Goal: Information Seeking & Learning: Learn about a topic

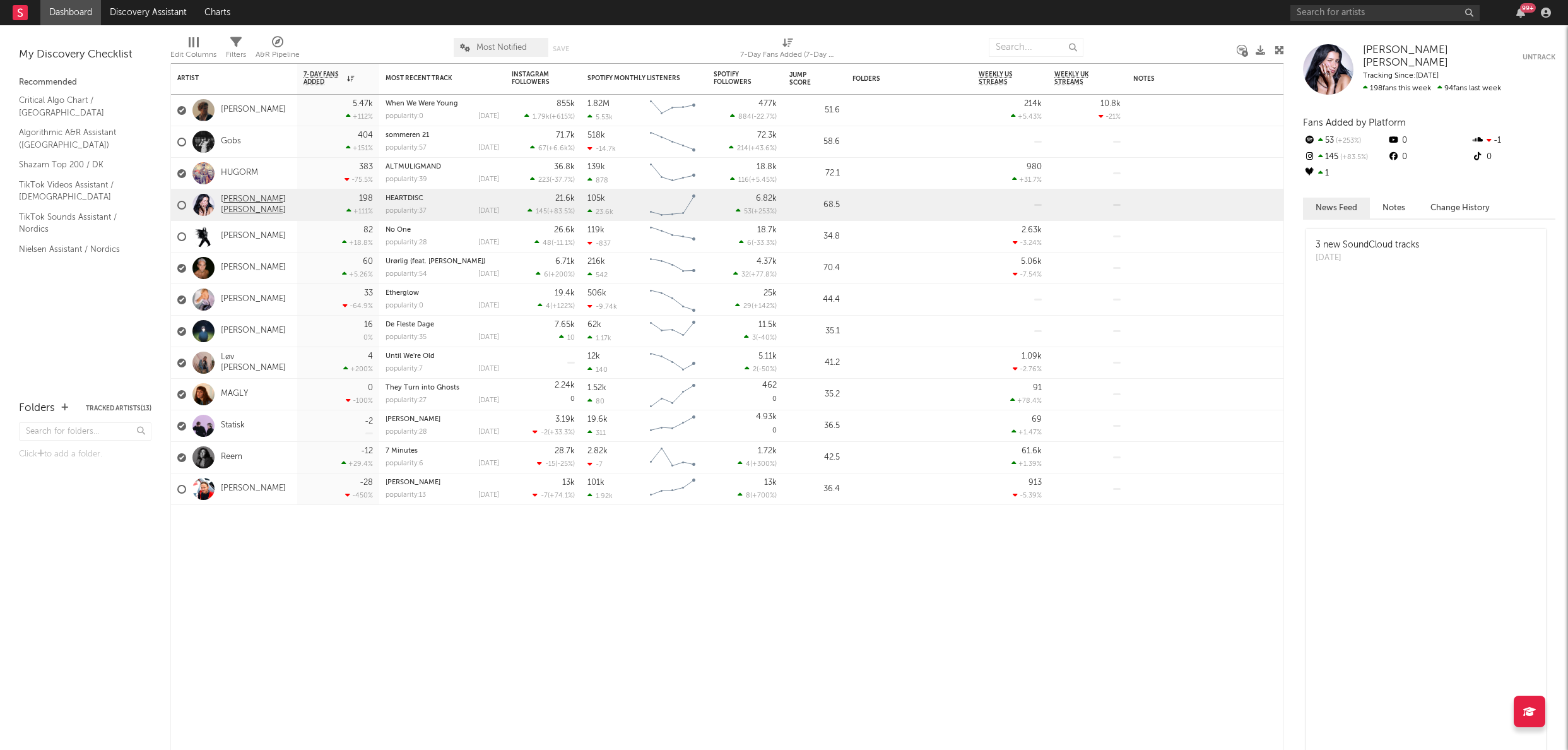
click at [233, 199] on link "[PERSON_NAME] [PERSON_NAME]" at bounding box center [256, 205] width 70 height 21
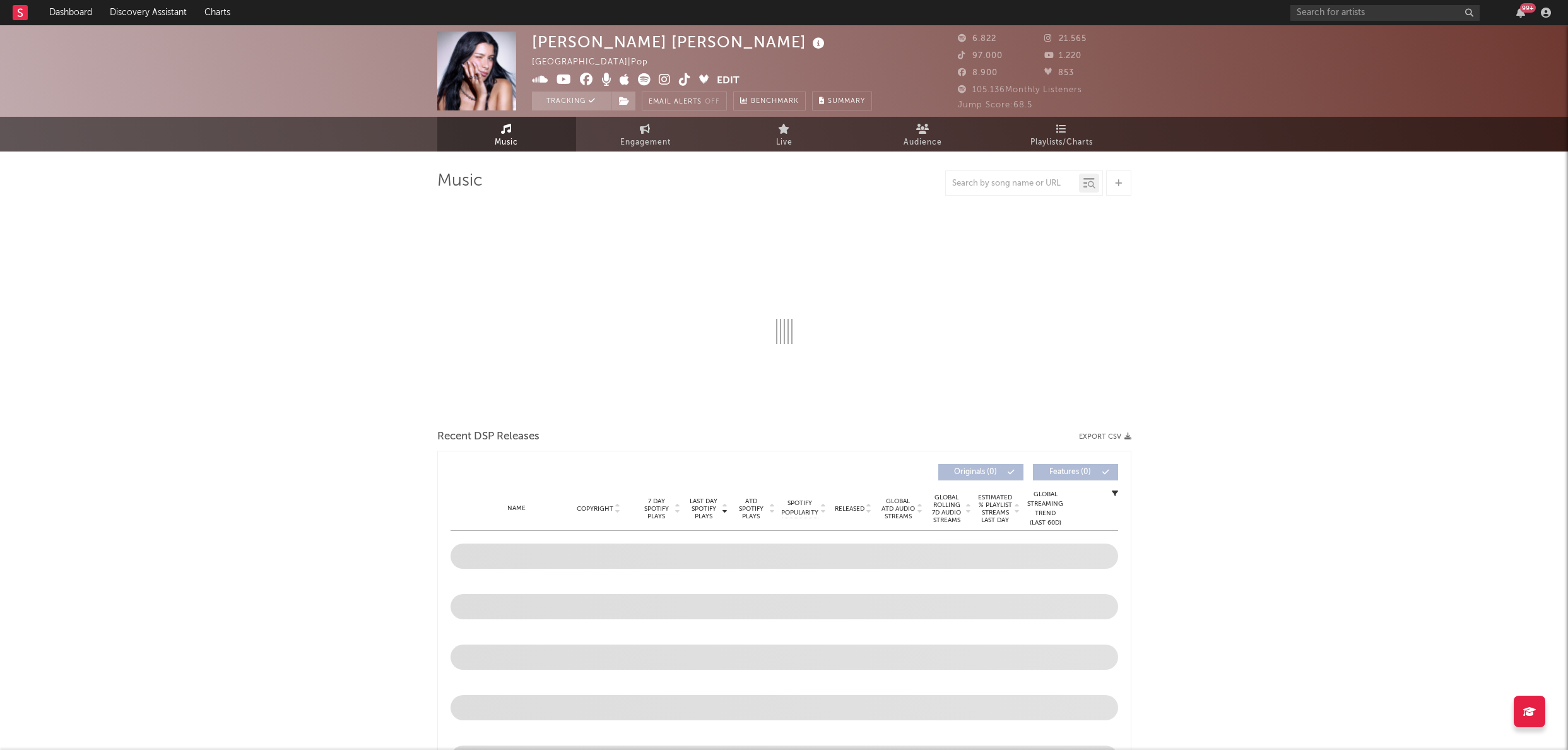
select select "6m"
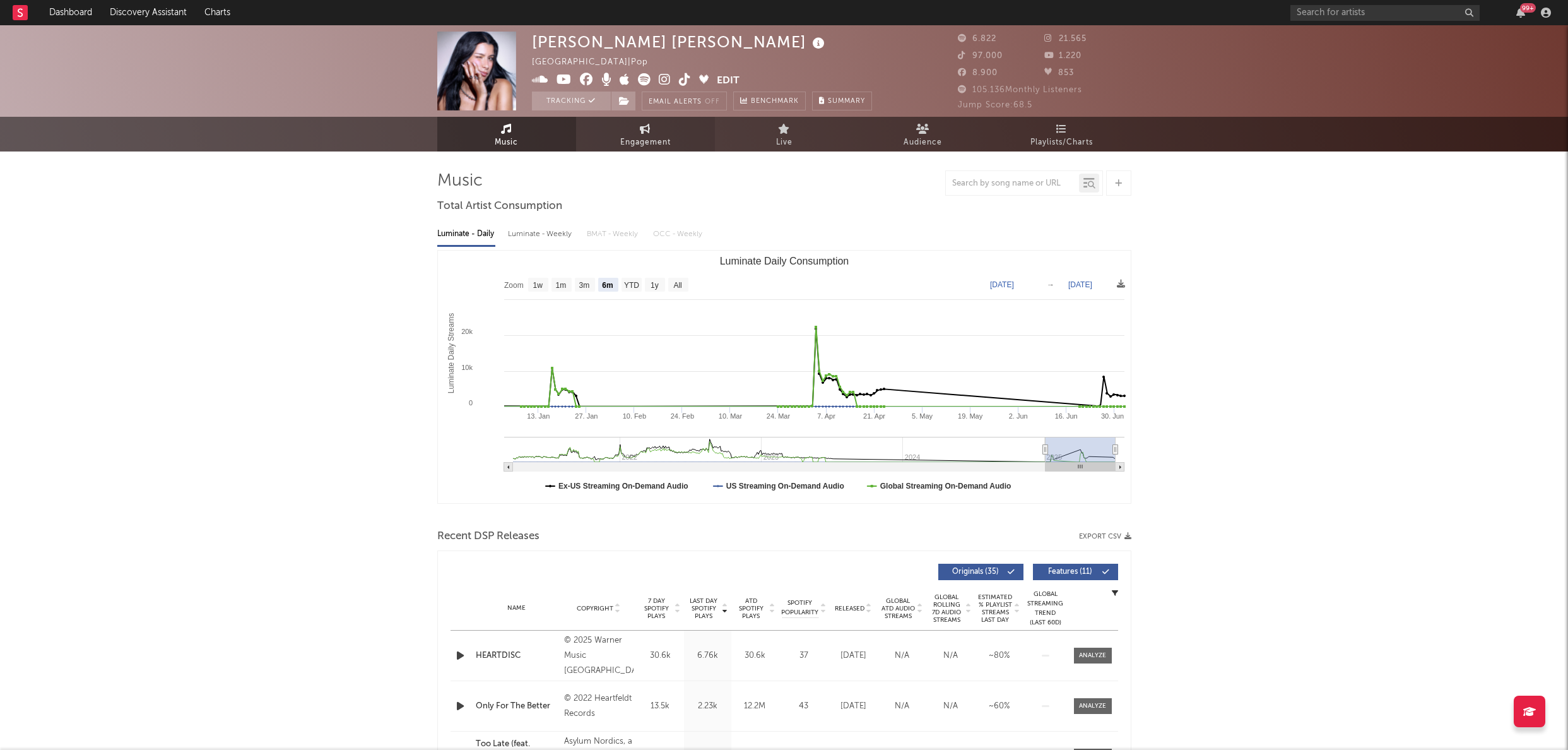
click at [638, 133] on link "Engagement" at bounding box center [645, 134] width 139 height 35
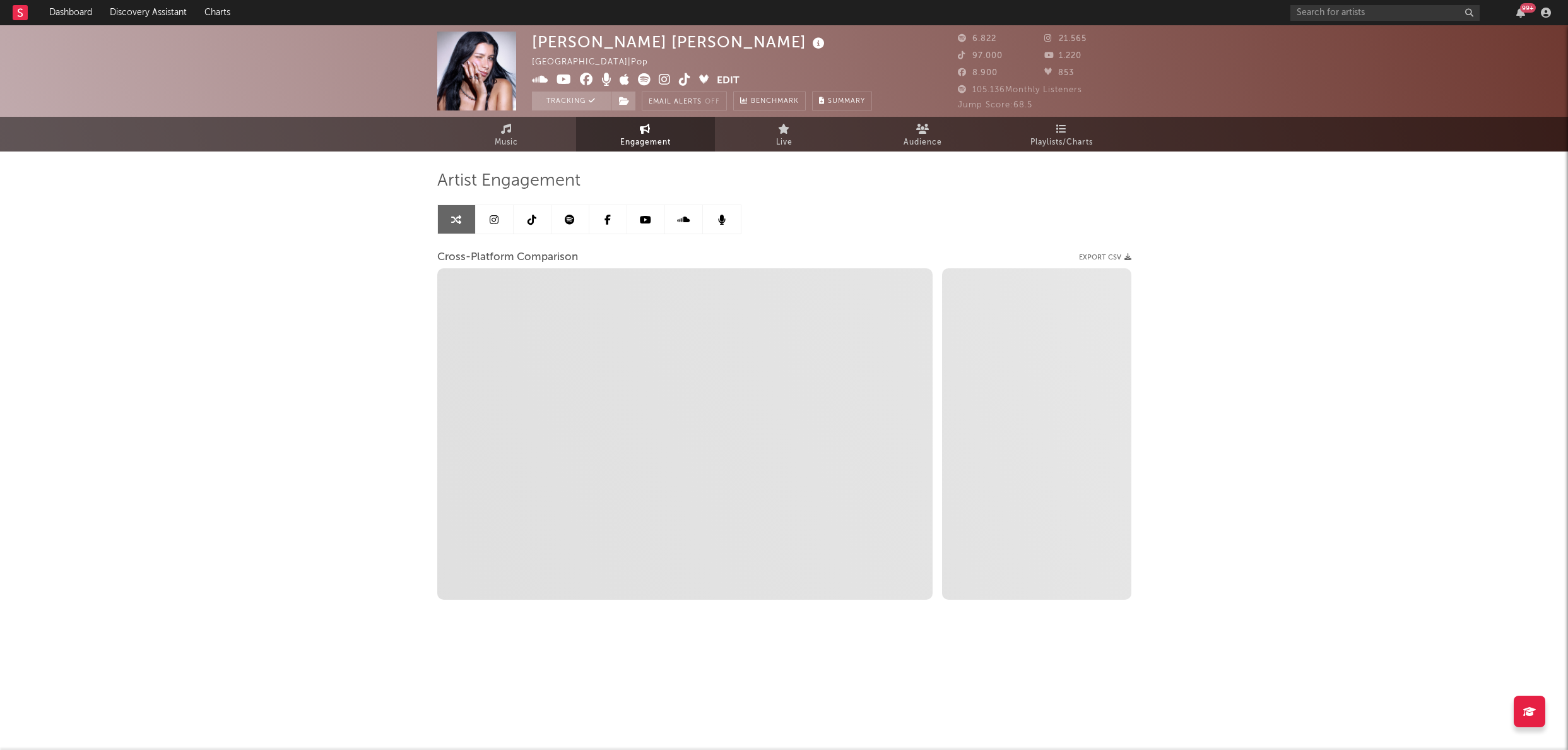
select select "1w"
select select "1m"
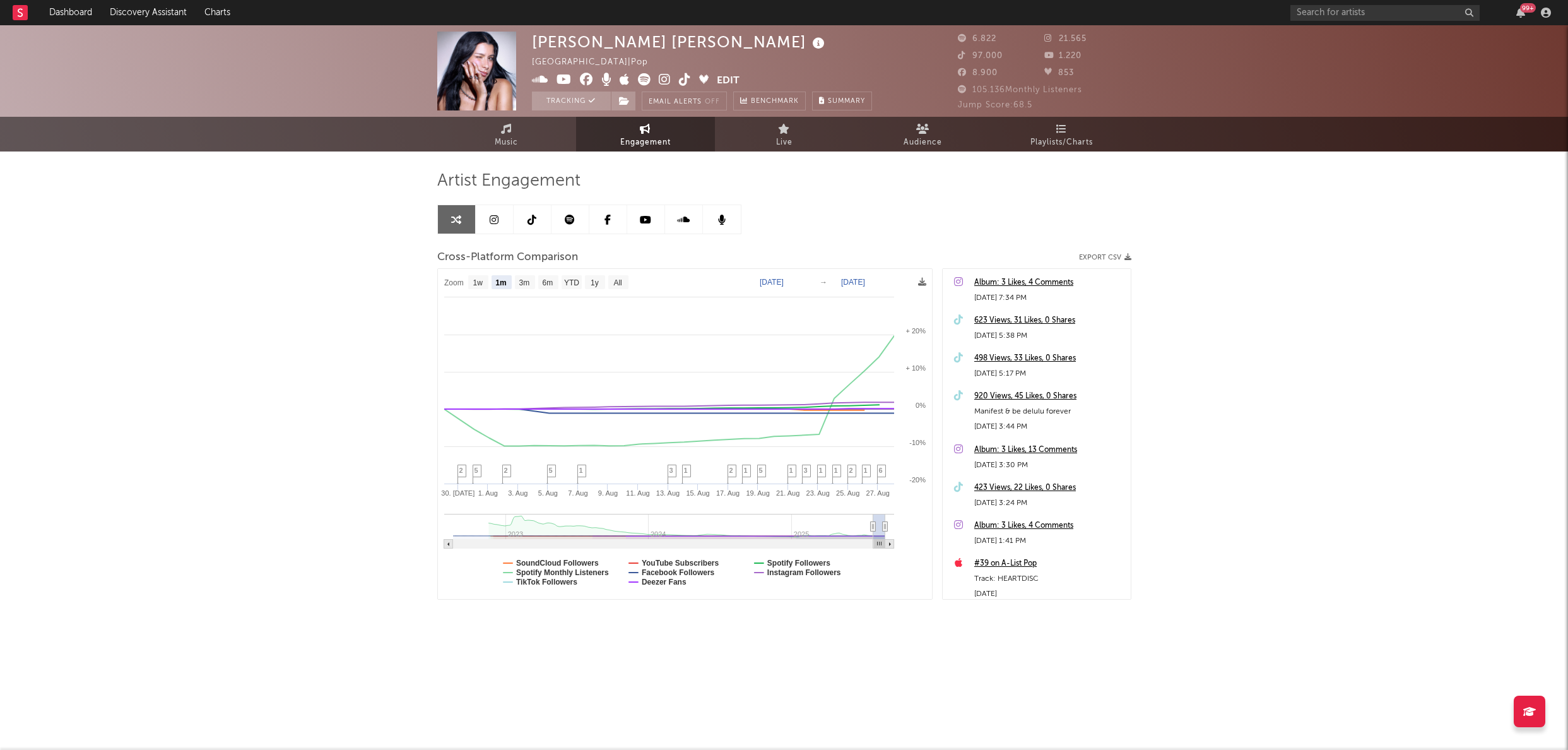
click at [567, 219] on icon at bounding box center [570, 220] width 10 height 10
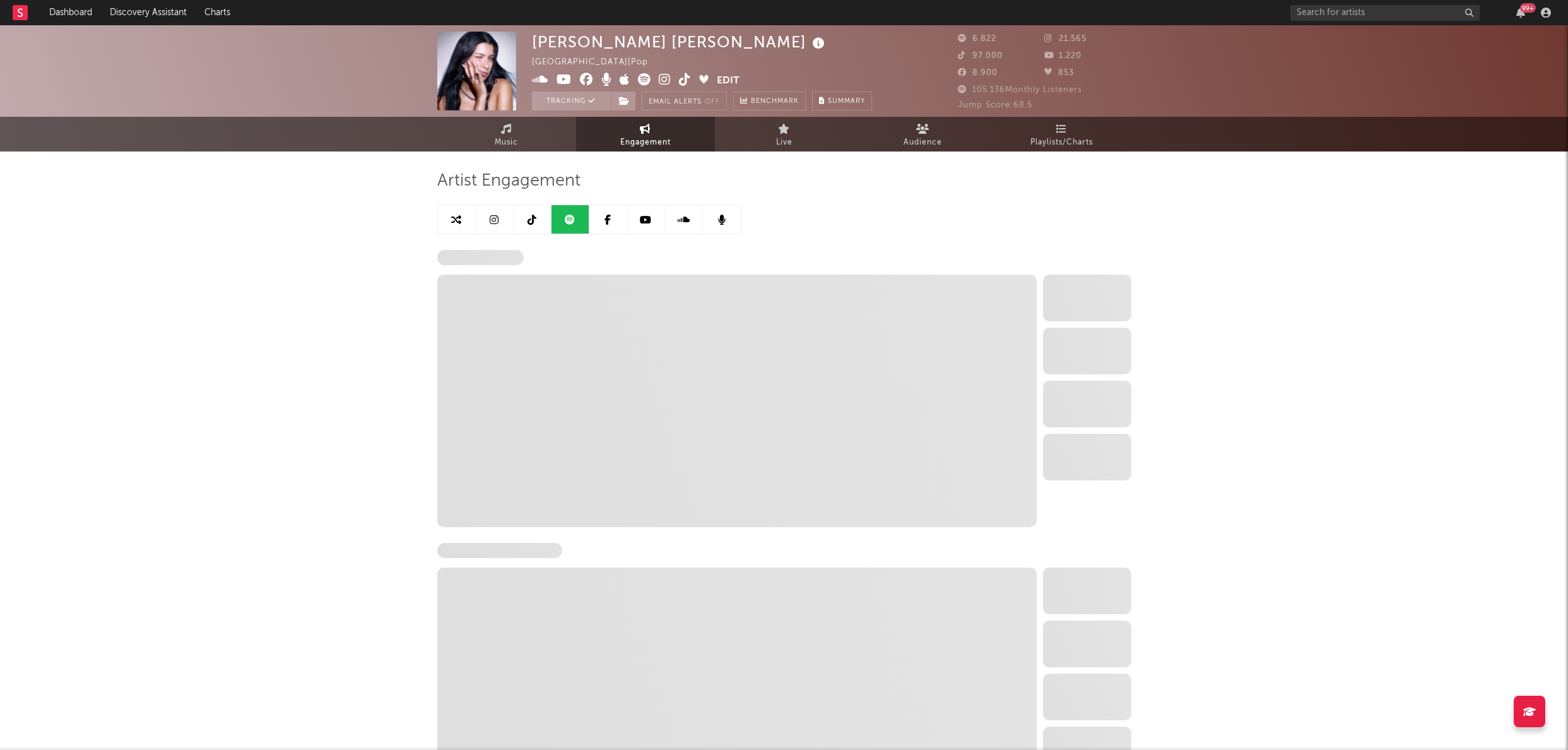
select select "6m"
select select "1w"
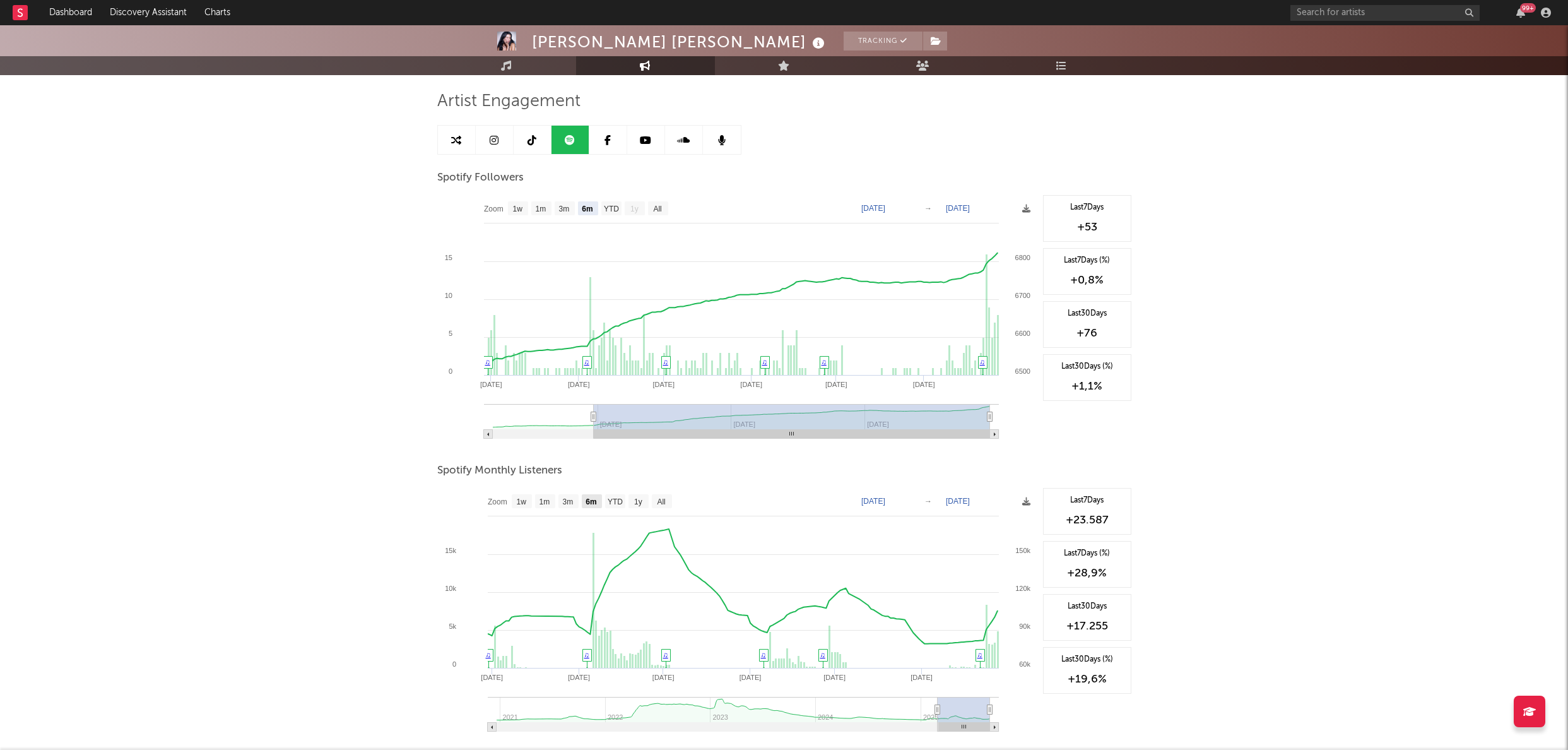
scroll to position [78, 0]
click at [663, 506] on text "All" at bounding box center [660, 504] width 8 height 9
select select "All"
type input "[DATE]"
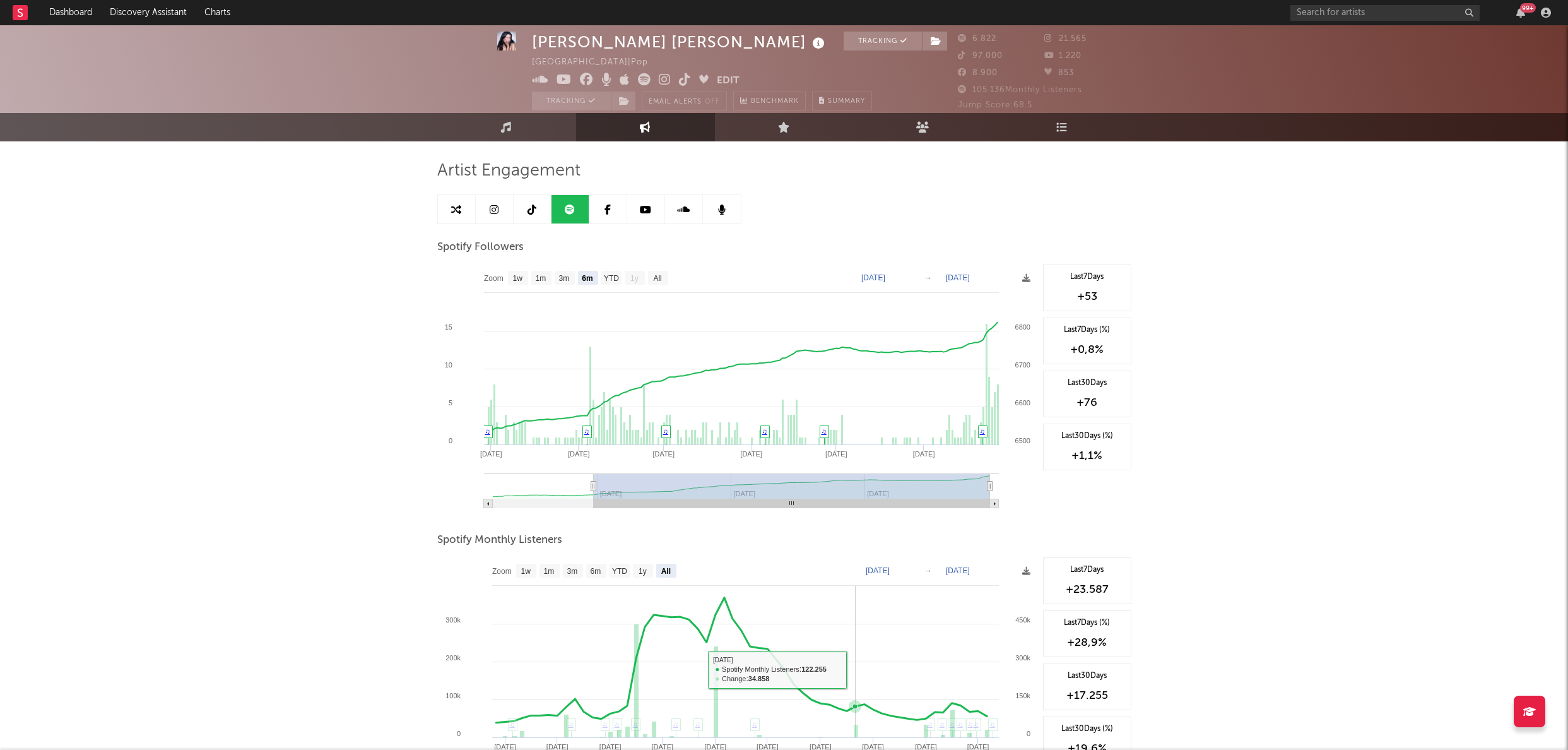
scroll to position [0, 0]
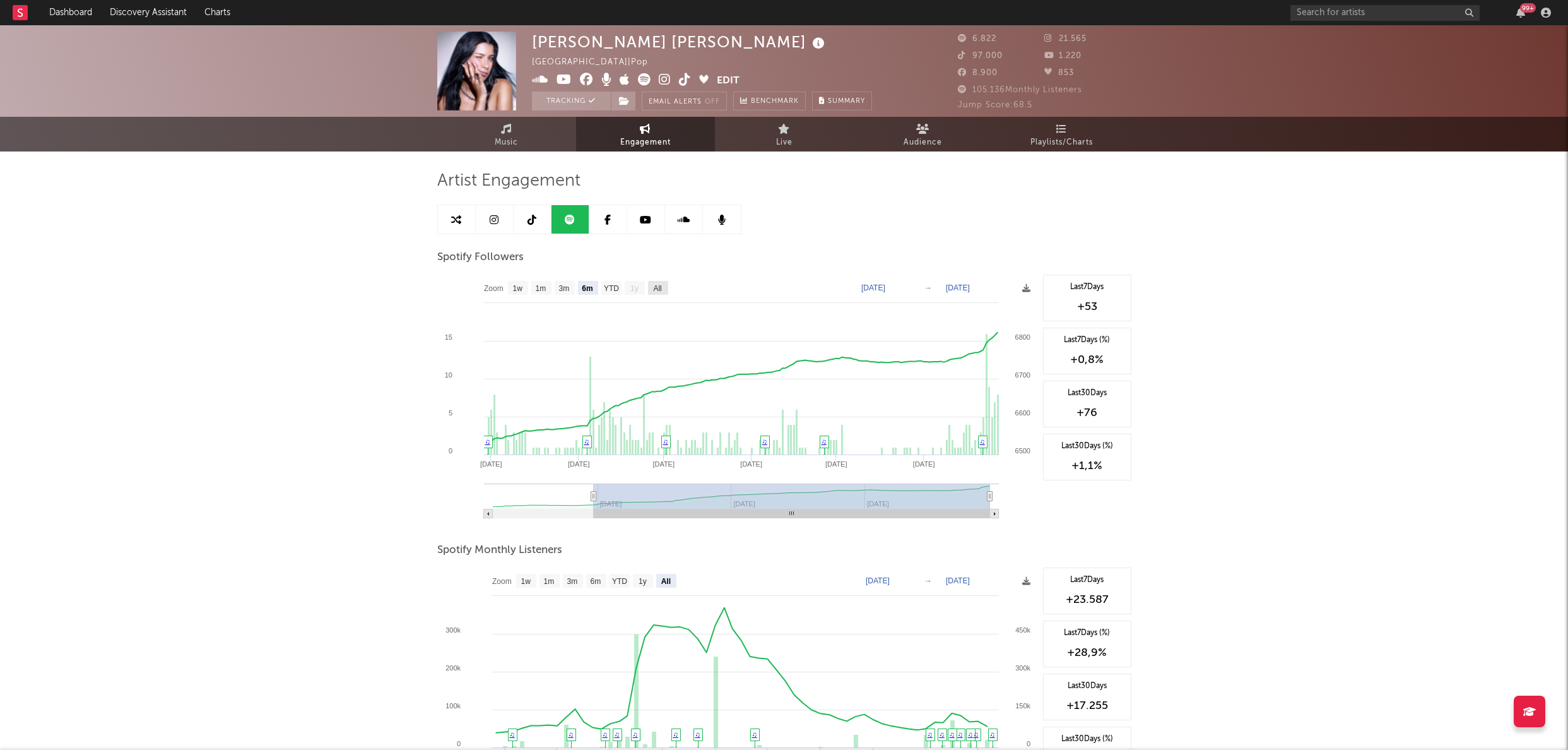
click at [658, 292] on text "All" at bounding box center [656, 289] width 8 height 9
select select "All"
type input "[DATE]"
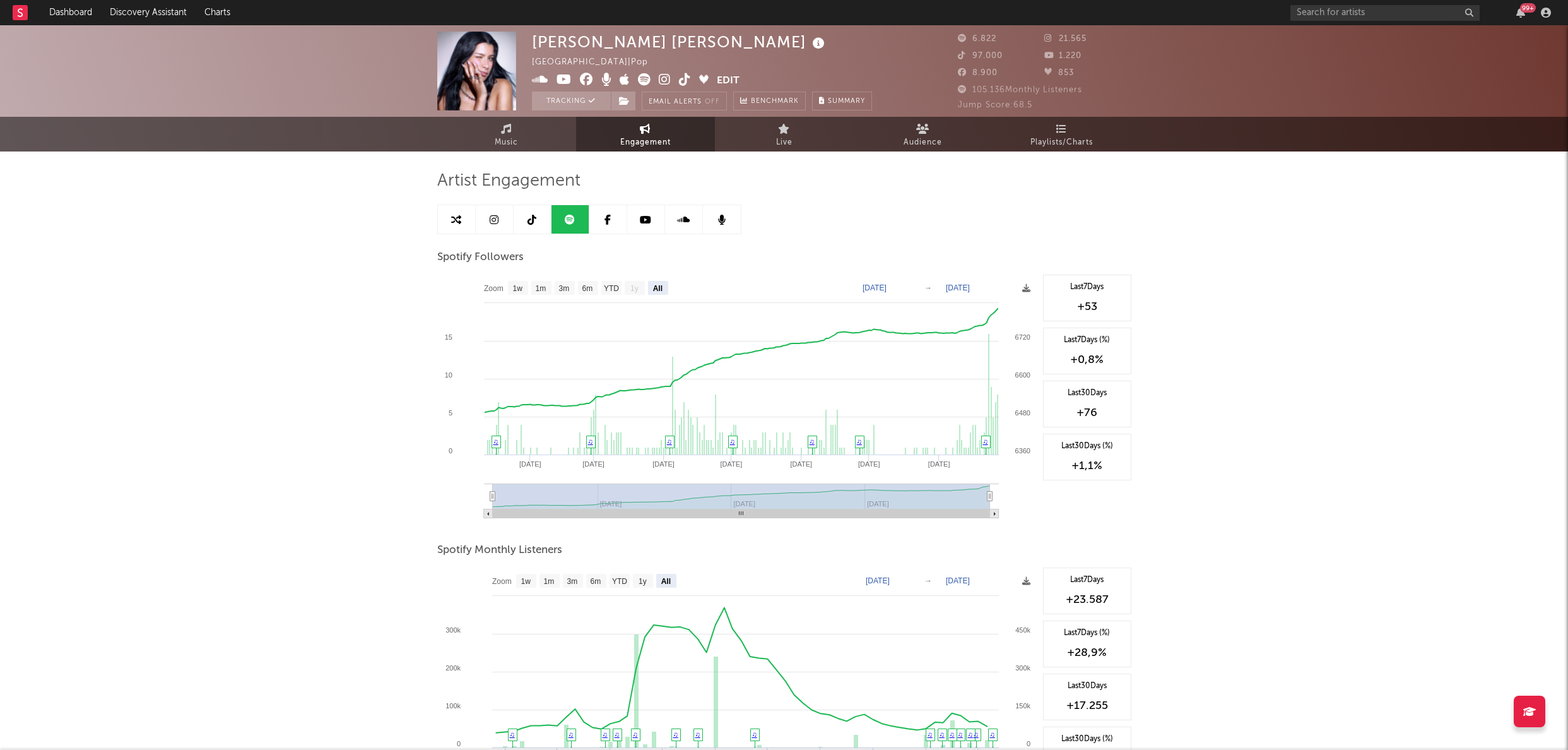
click at [493, 222] on icon at bounding box center [494, 220] width 9 height 10
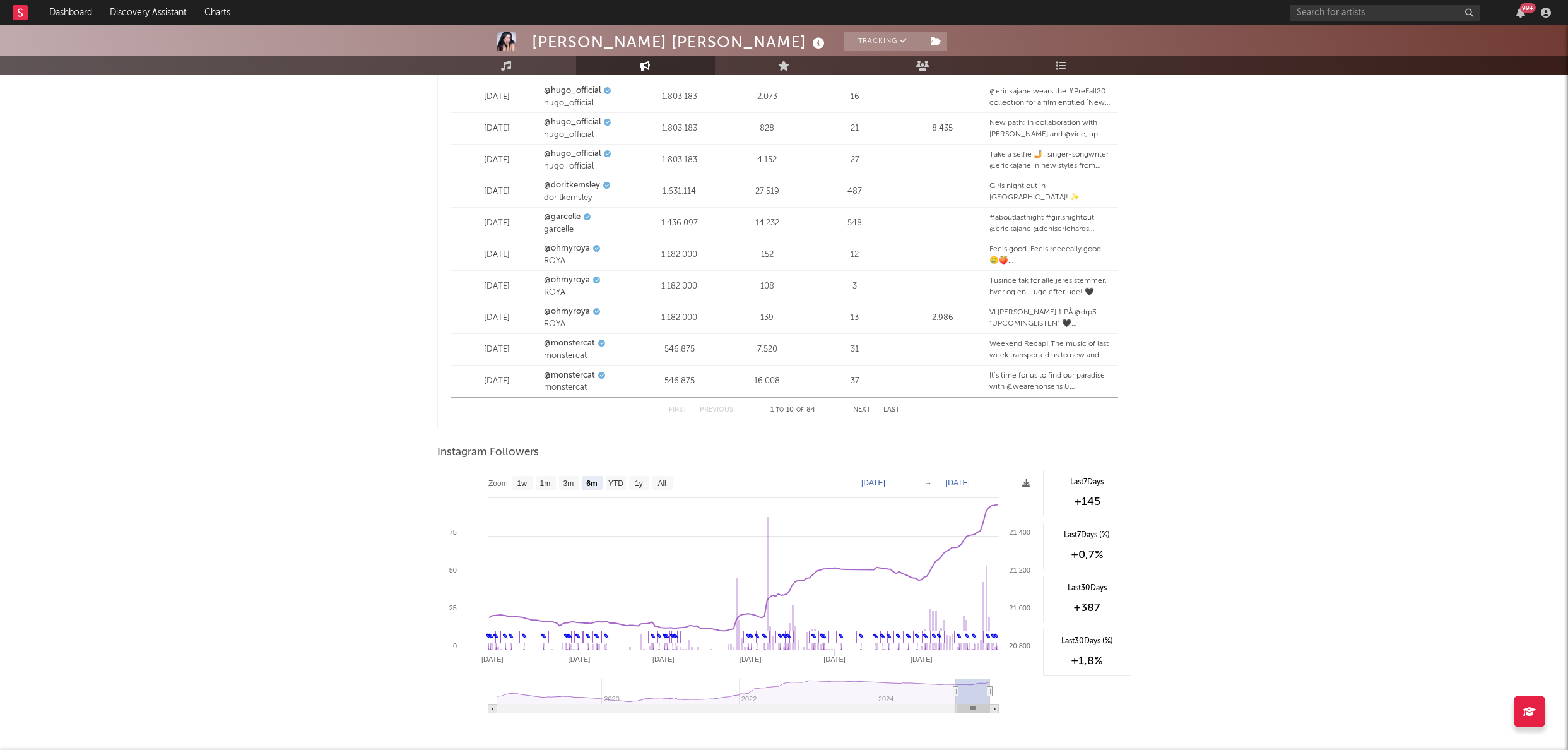
scroll to position [1646, 0]
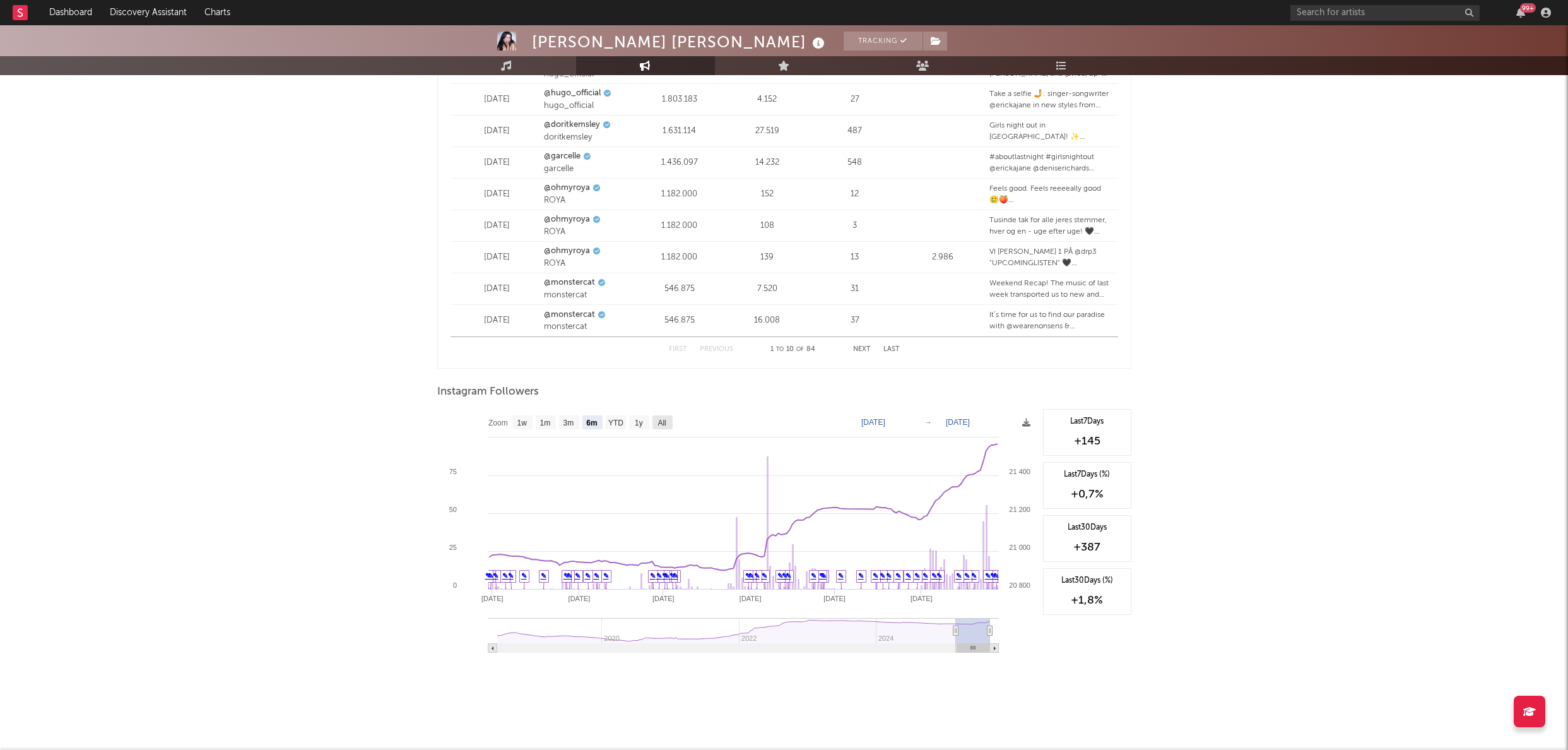
click at [664, 423] on text "All" at bounding box center [661, 423] width 8 height 9
select select "All"
type input "[DATE]"
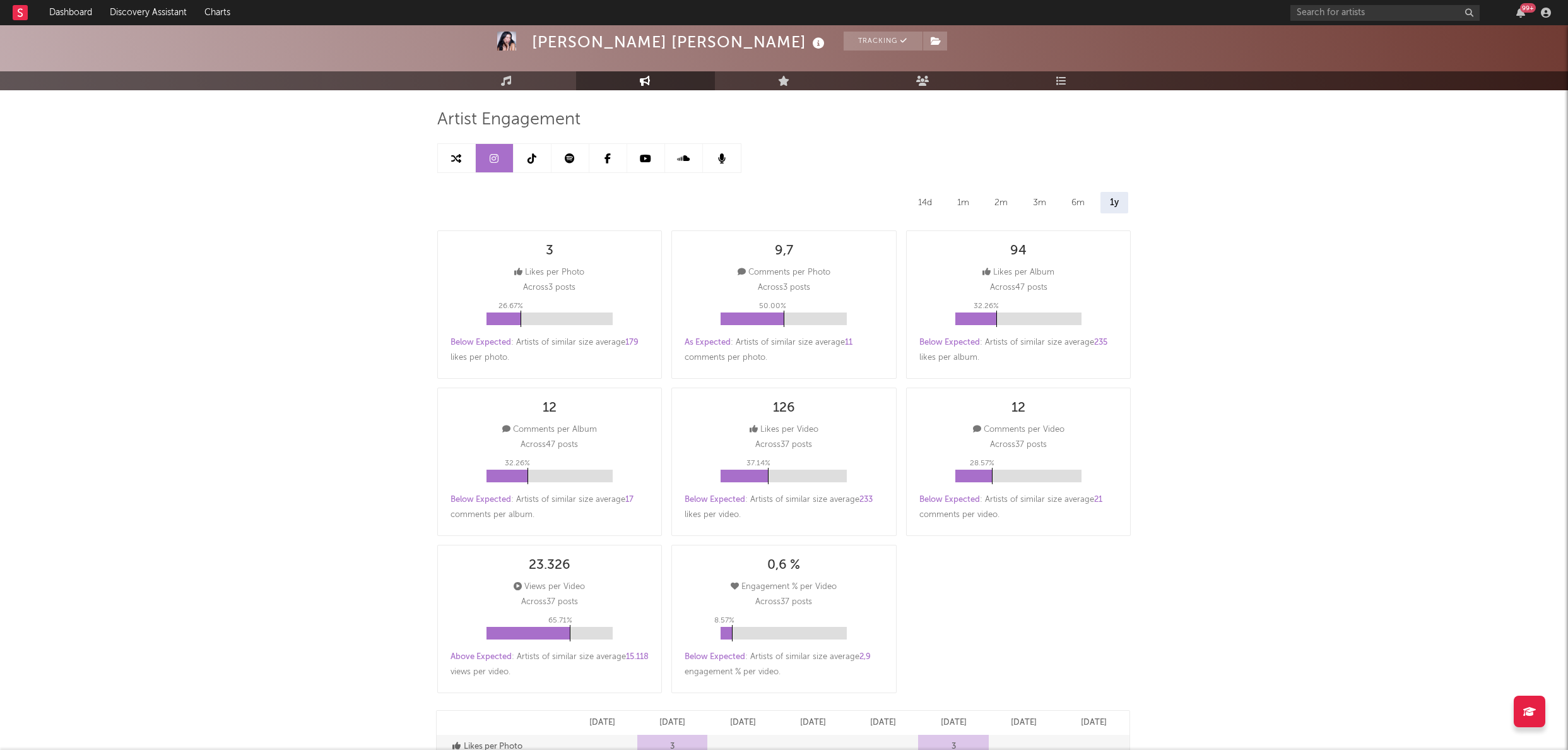
scroll to position [0, 0]
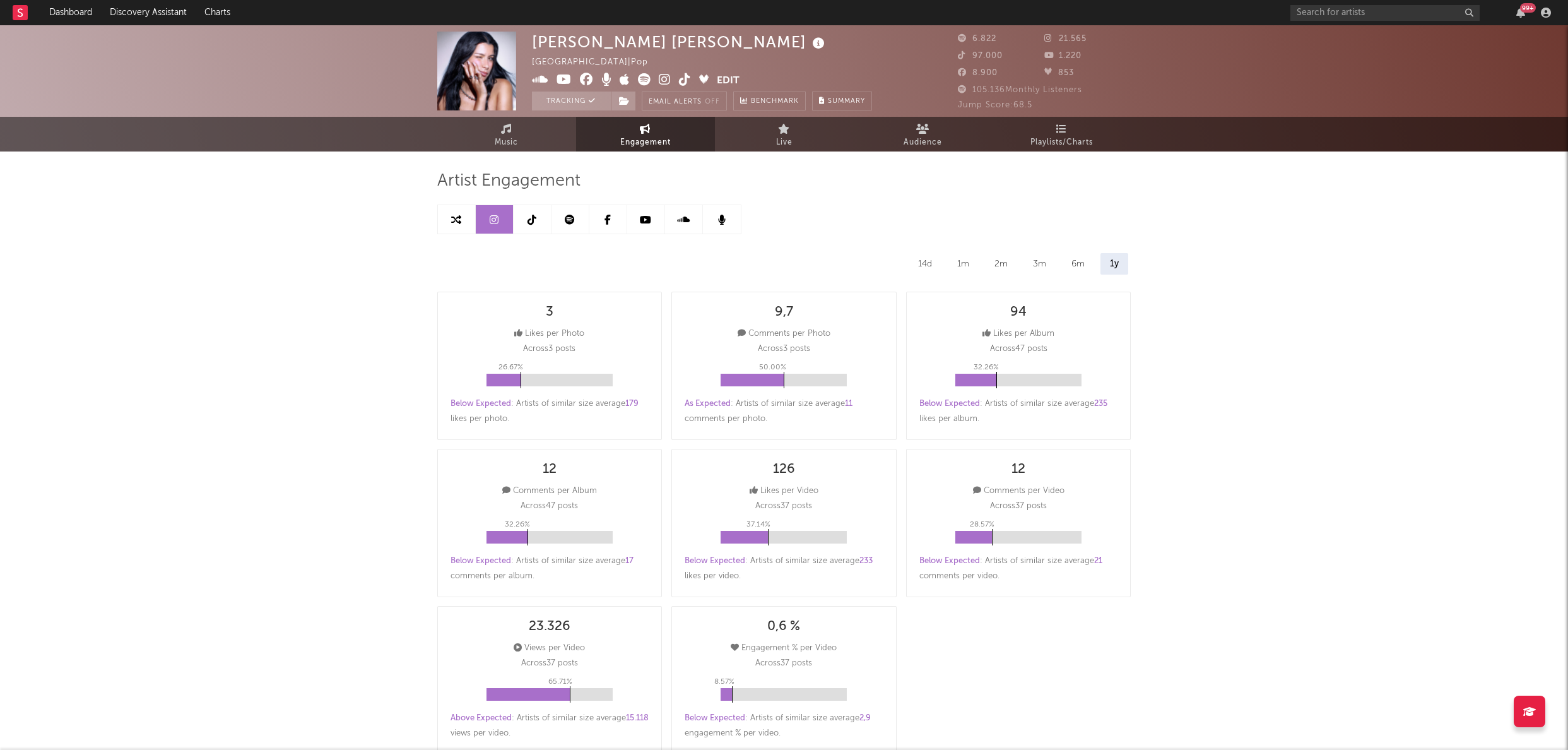
click at [534, 222] on icon at bounding box center [532, 220] width 9 height 10
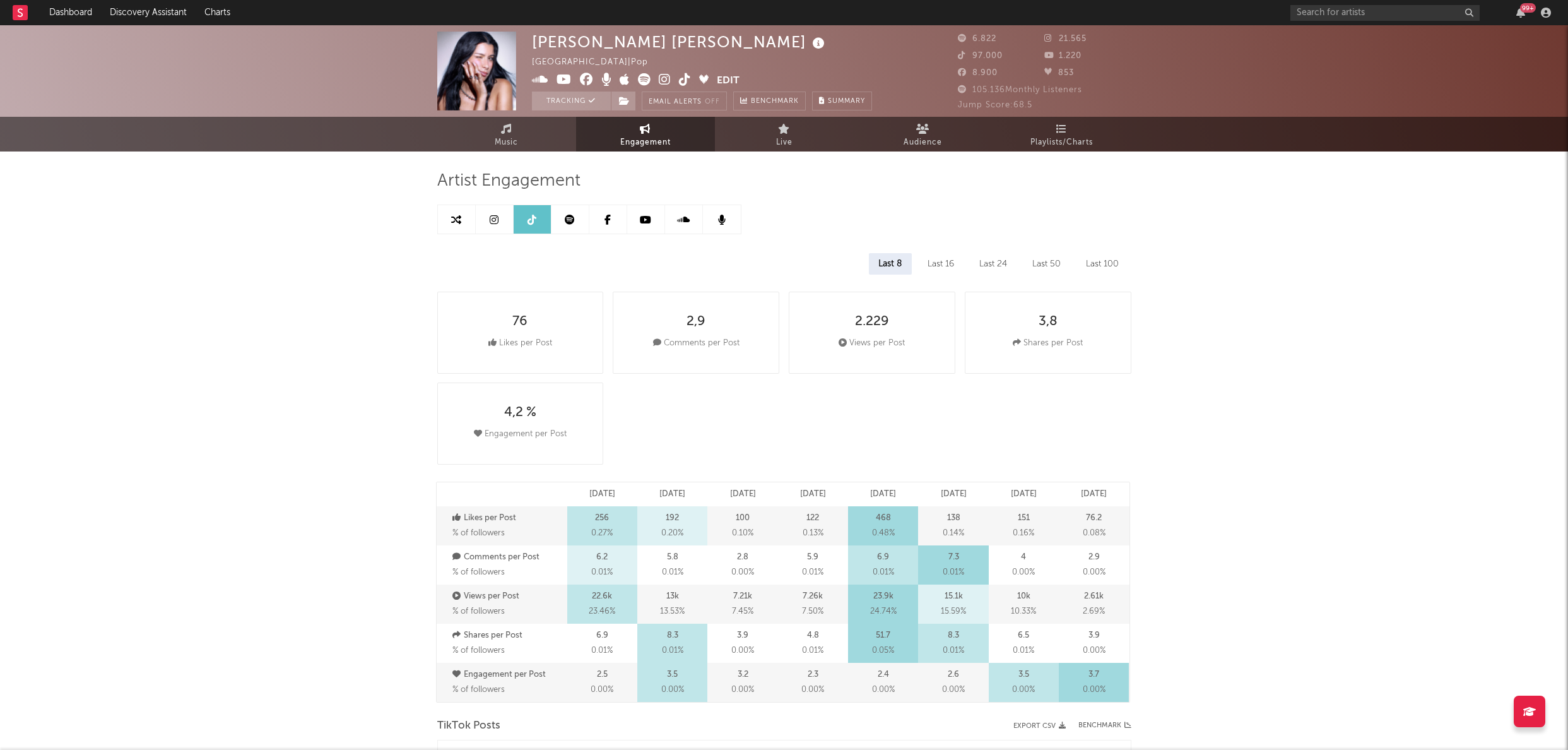
select select "6m"
click at [495, 220] on icon at bounding box center [494, 220] width 9 height 10
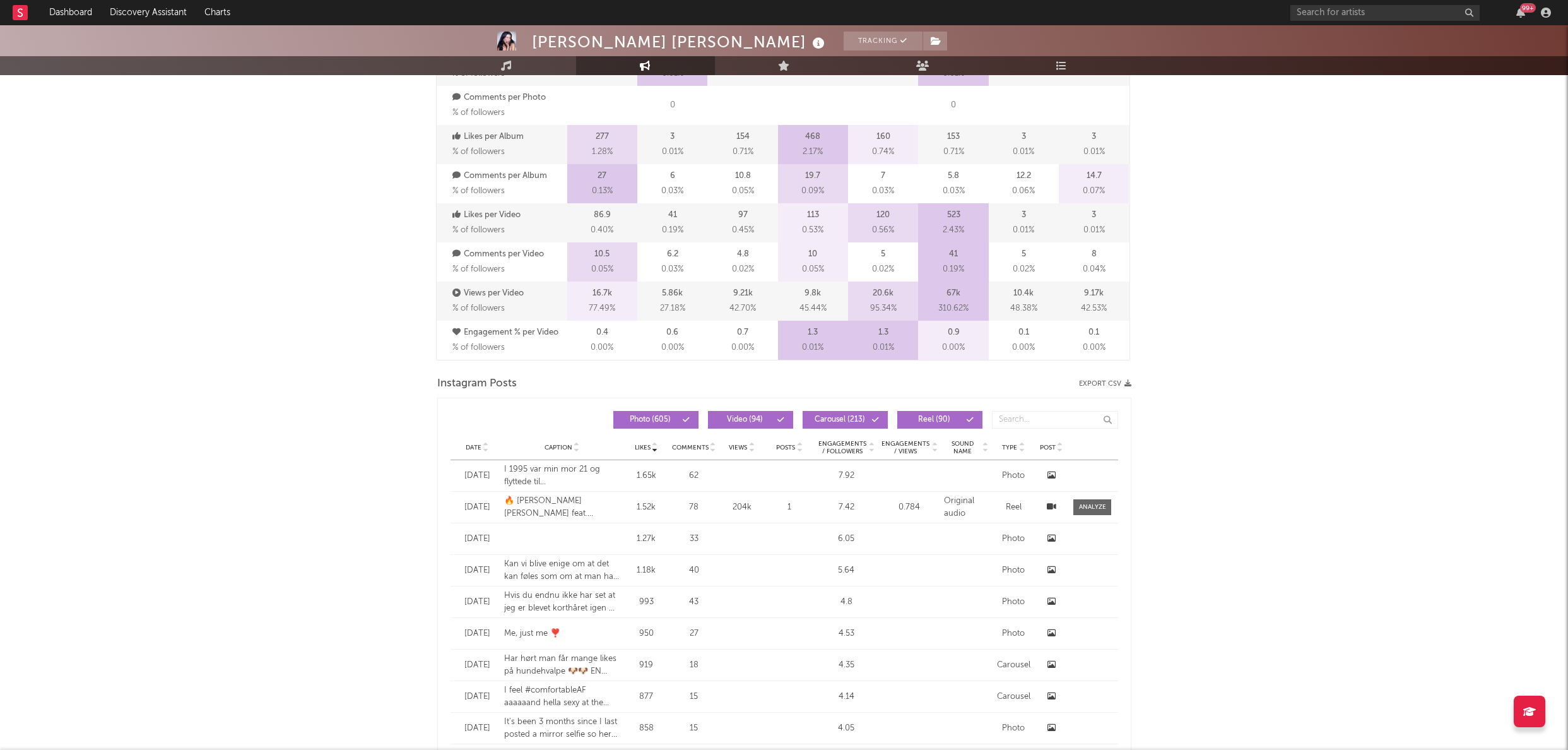
scroll to position [1646, 0]
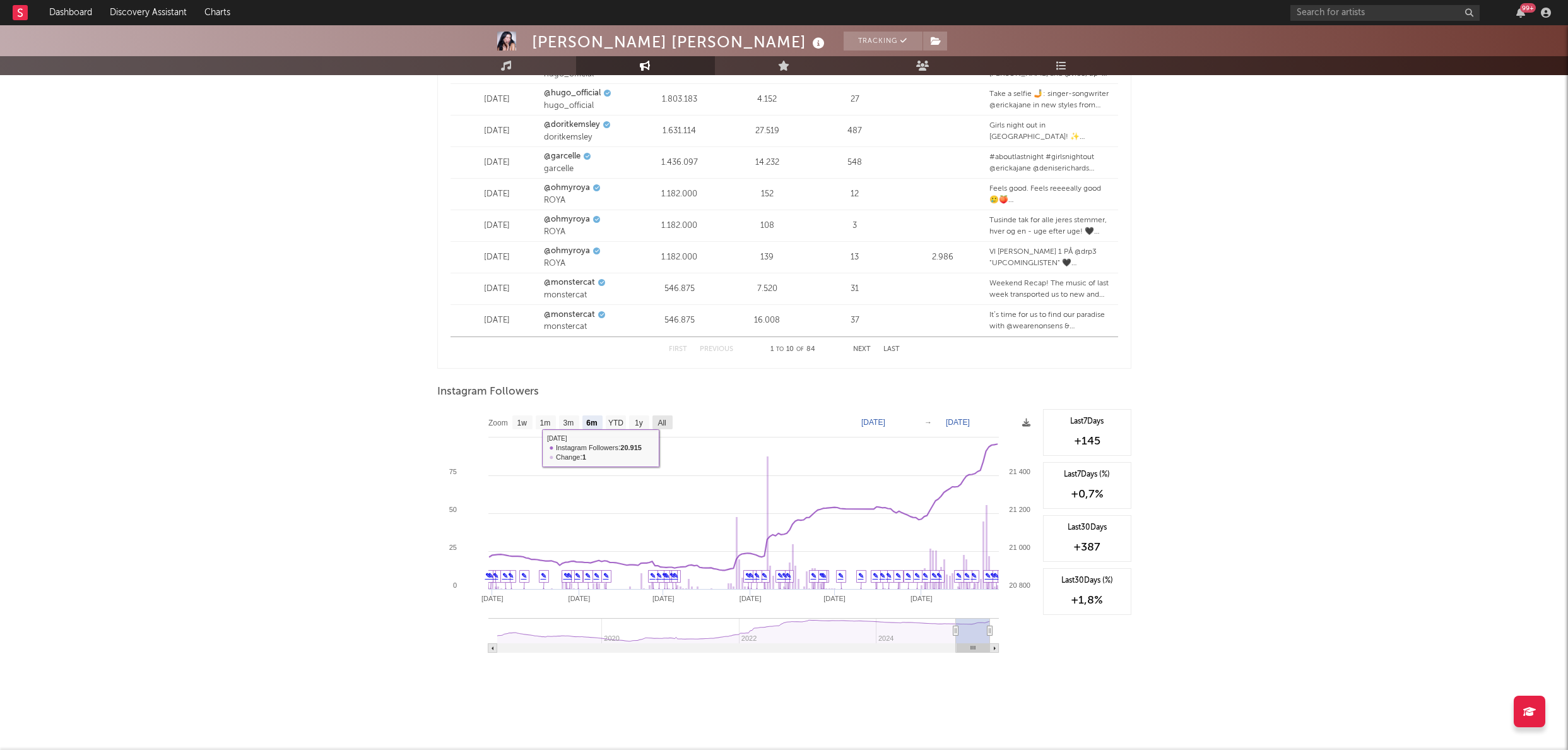
click at [664, 424] on text "All" at bounding box center [661, 423] width 8 height 9
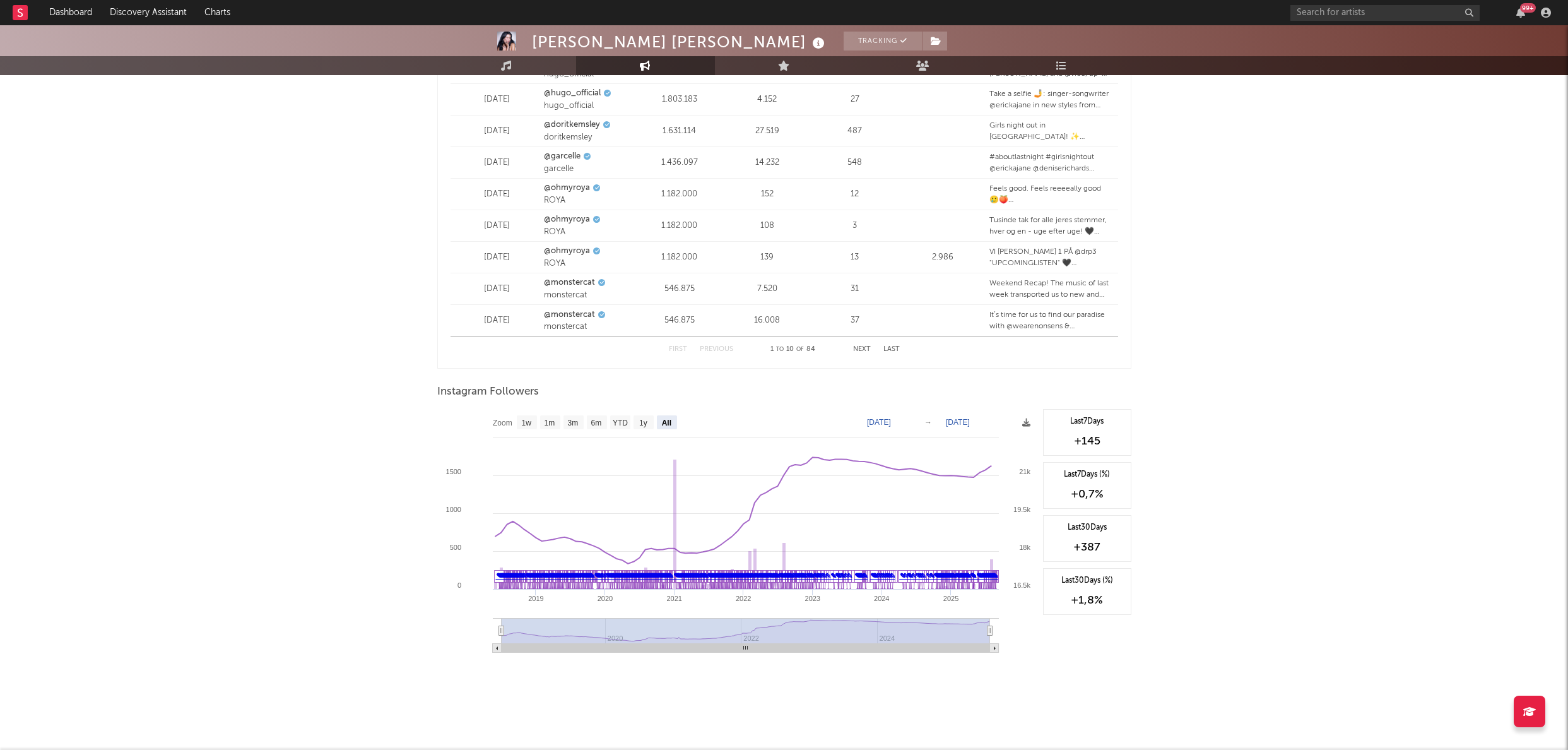
select select "All"
type input "[DATE]"
